Goal: Check status: Check status

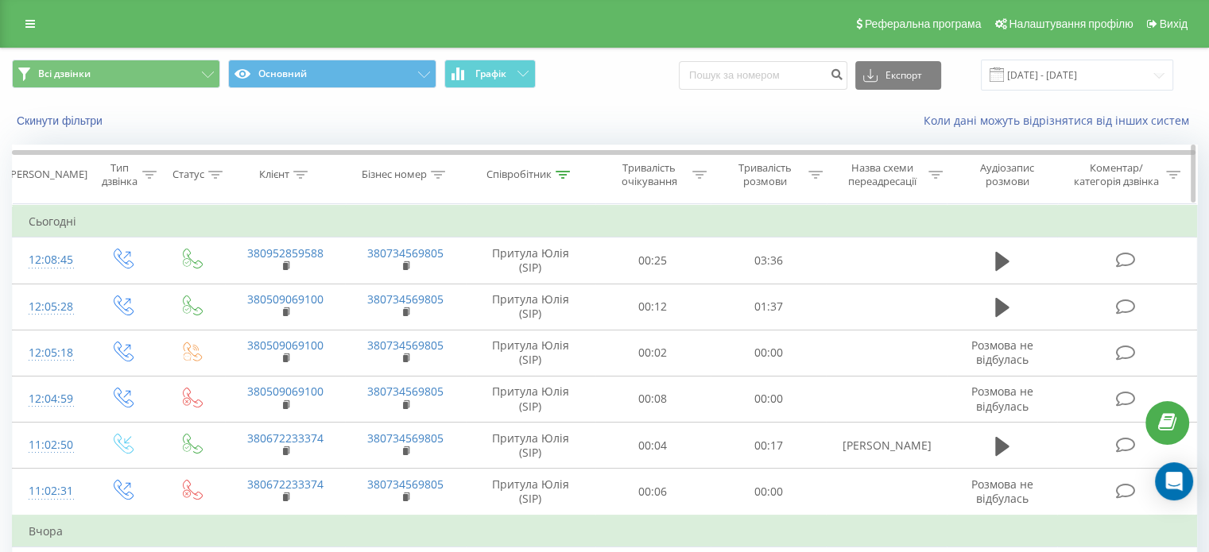
click at [563, 171] on icon at bounding box center [563, 175] width 14 height 8
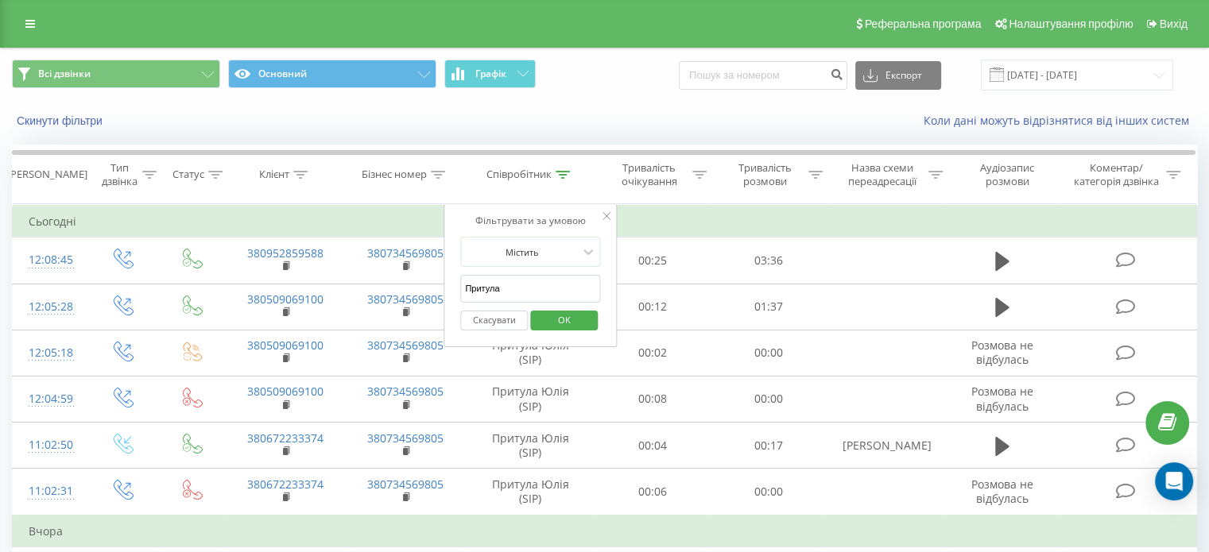
click at [560, 322] on span "OK" at bounding box center [564, 320] width 45 height 25
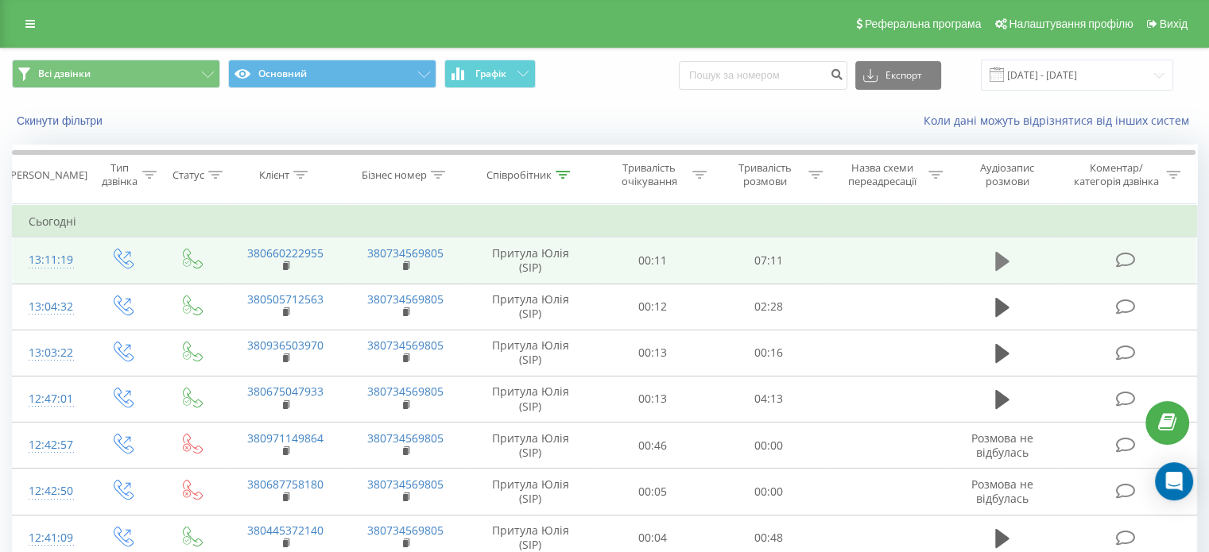
click at [1008, 261] on icon at bounding box center [1002, 261] width 14 height 22
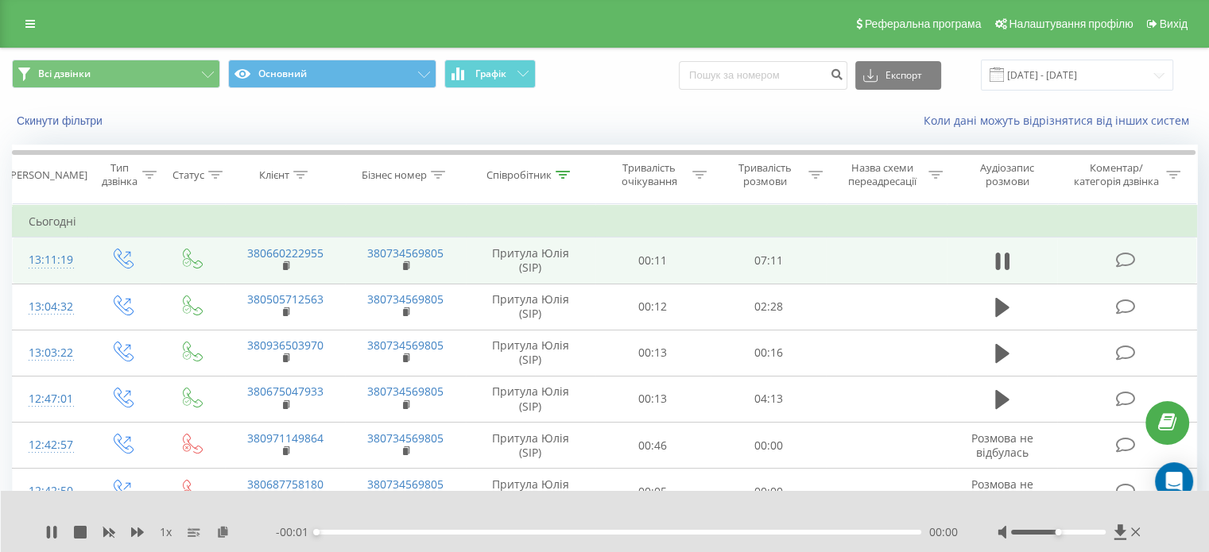
click at [460, 535] on div "- 00:01 00:00 00:00" at bounding box center [617, 533] width 682 height 16
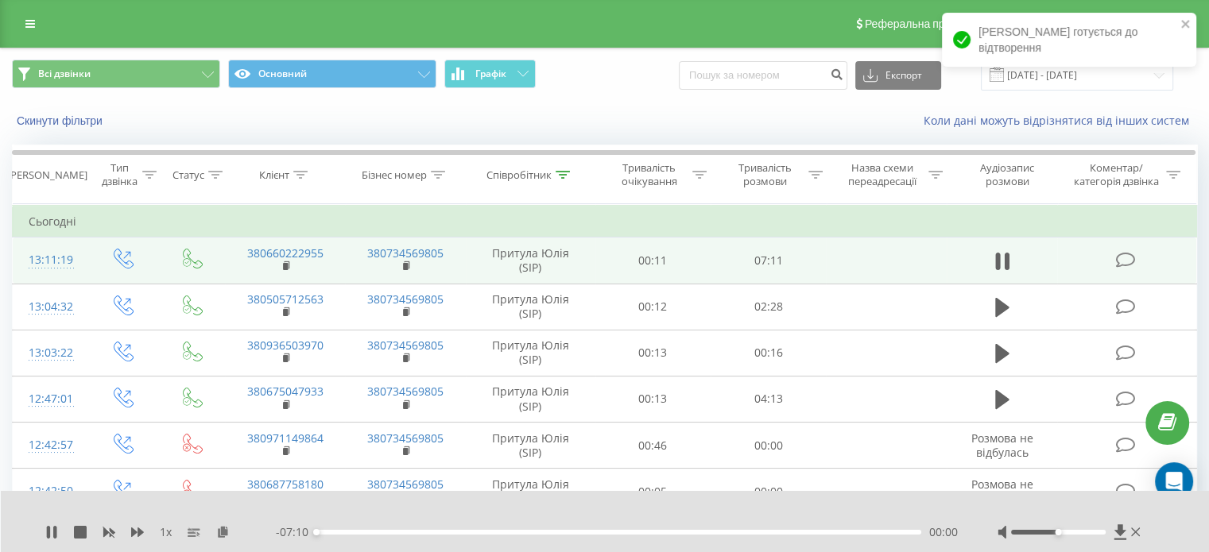
click at [463, 533] on div "00:00" at bounding box center [618, 532] width 605 height 5
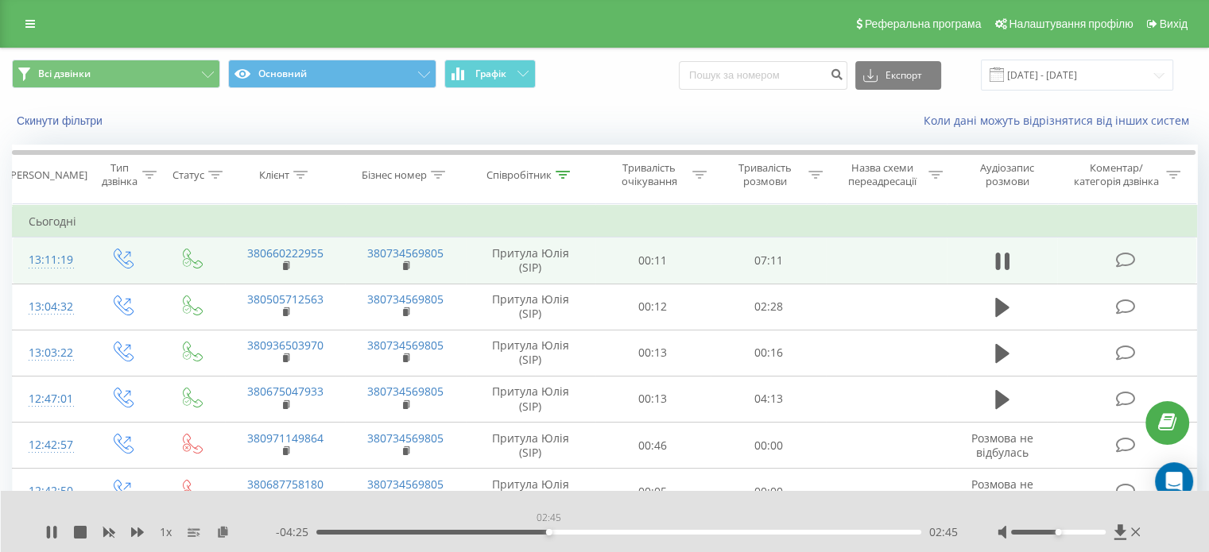
drag, startPoint x: 550, startPoint y: 534, endPoint x: 559, endPoint y: 533, distance: 9.6
click at [548, 534] on div "02:45" at bounding box center [618, 532] width 605 height 5
click at [613, 530] on div "02:45" at bounding box center [618, 532] width 605 height 5
click at [687, 532] on div "04:02" at bounding box center [618, 532] width 605 height 5
click at [722, 538] on div "- 07:10 00:00 00:00" at bounding box center [617, 533] width 682 height 16
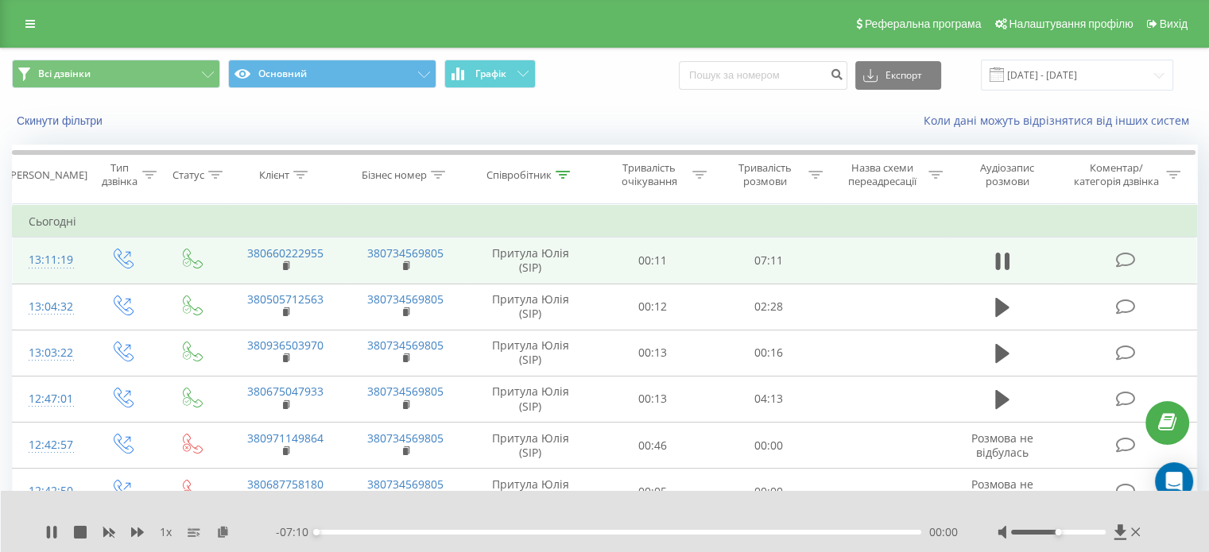
click at [724, 536] on div "- 07:10 00:00 00:00" at bounding box center [617, 533] width 682 height 16
click at [738, 535] on div "- 07:10 00:00 00:00" at bounding box center [617, 533] width 682 height 16
click at [754, 536] on div "- 07:10 00:00 00:00" at bounding box center [617, 533] width 682 height 16
click at [1138, 533] on icon at bounding box center [1136, 532] width 10 height 13
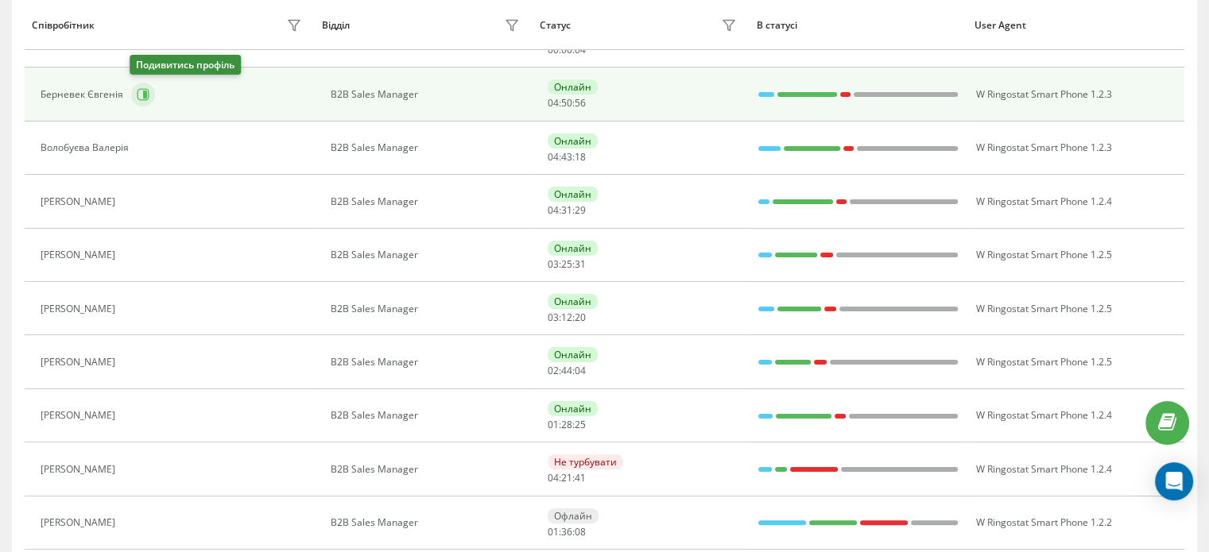
click at [137, 91] on icon at bounding box center [143, 94] width 13 height 13
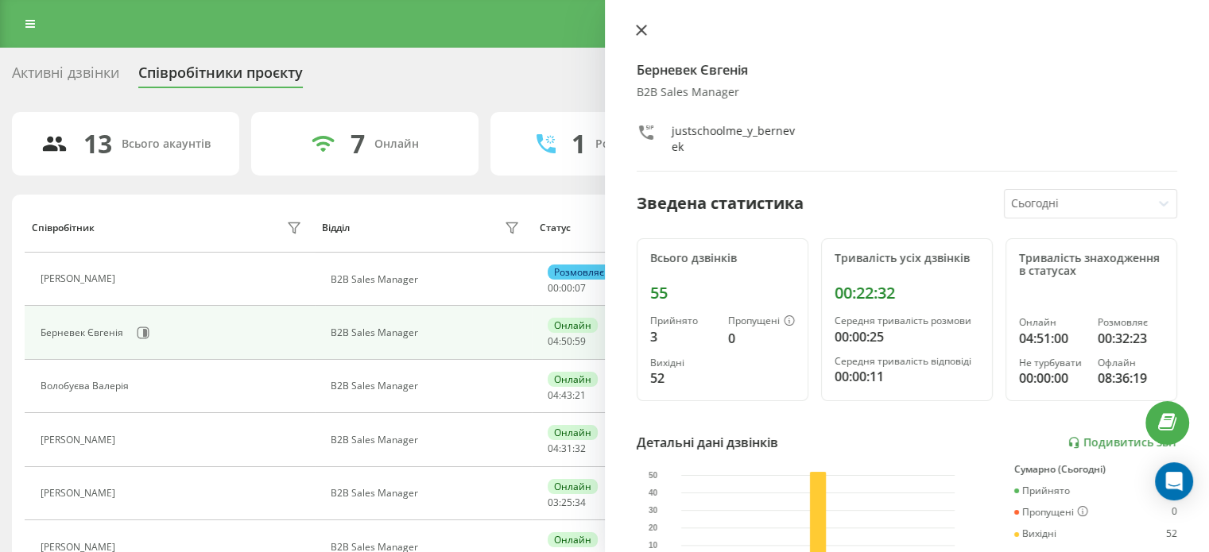
click at [637, 32] on icon at bounding box center [641, 30] width 11 height 11
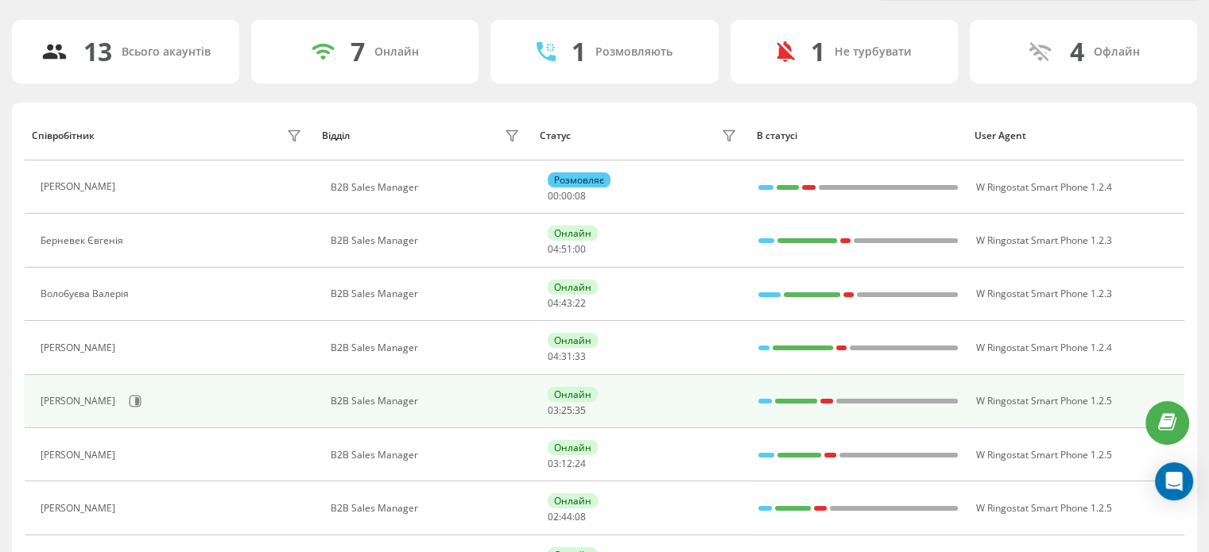
scroll to position [159, 0]
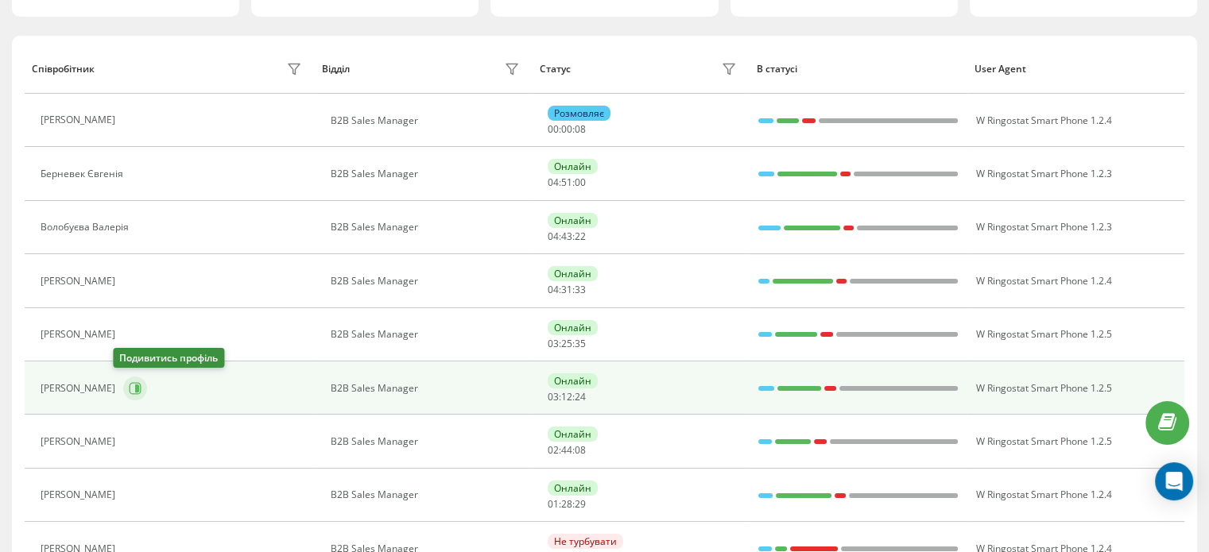
click at [134, 385] on button at bounding box center [135, 389] width 24 height 24
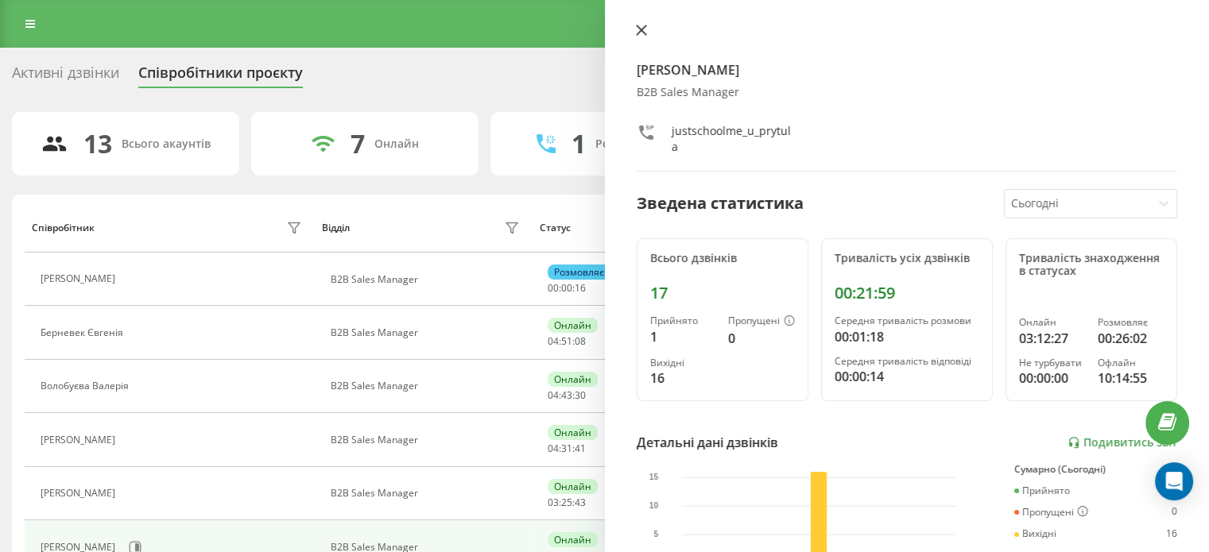
click at [640, 28] on icon at bounding box center [641, 30] width 11 height 11
